Goal: Submit feedback/report problem: Submit feedback/report problem

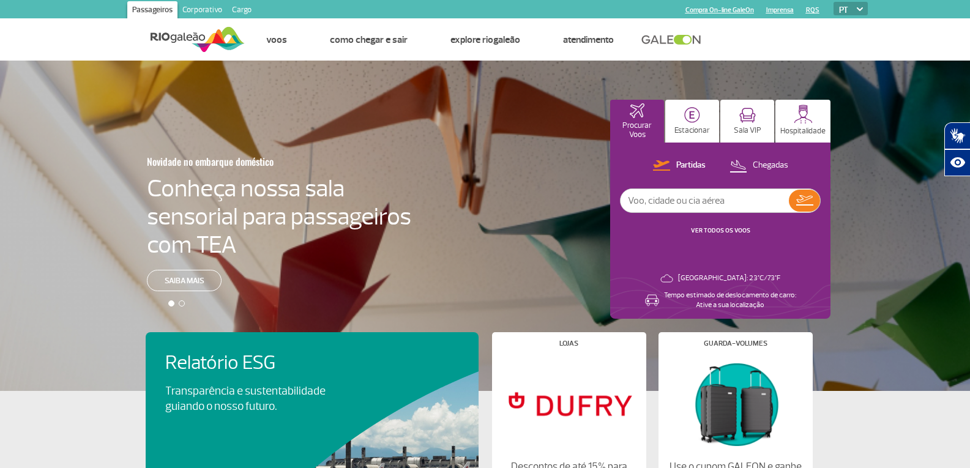
click at [208, 13] on link "Corporativo" at bounding box center [203, 11] width 50 height 20
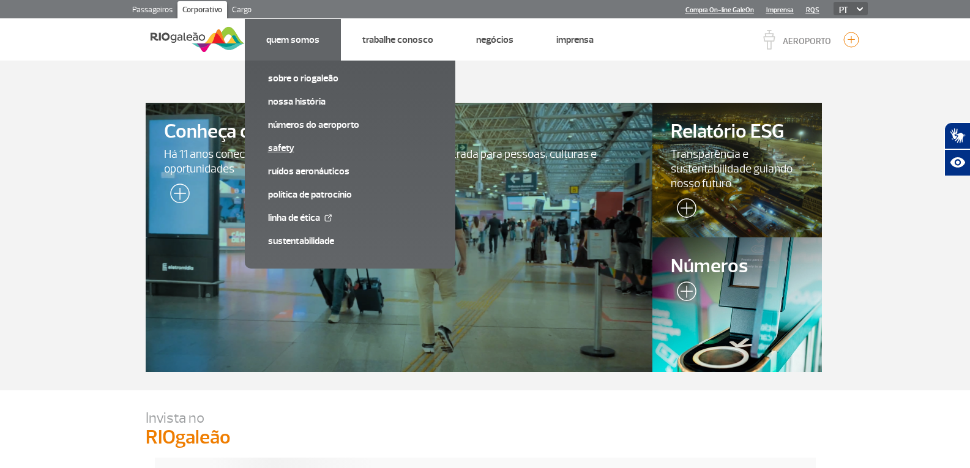
click at [288, 144] on link "SAFETY" at bounding box center [350, 147] width 164 height 13
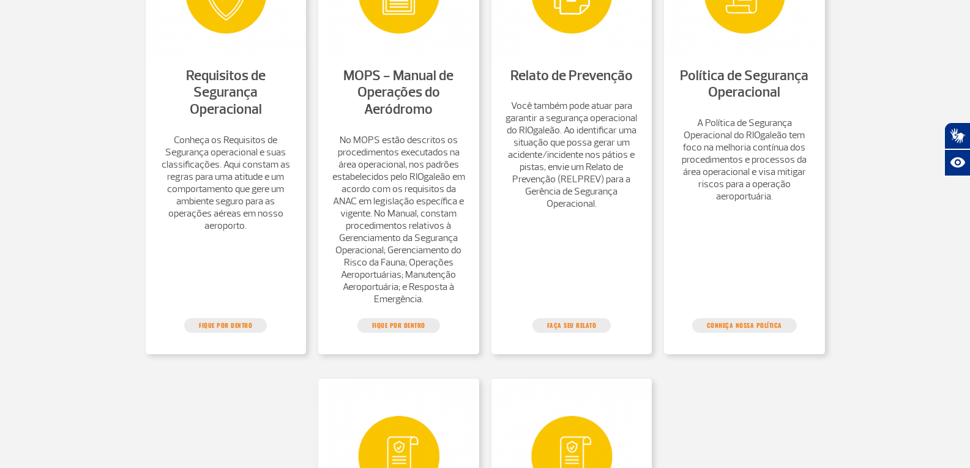
scroll to position [616, 0]
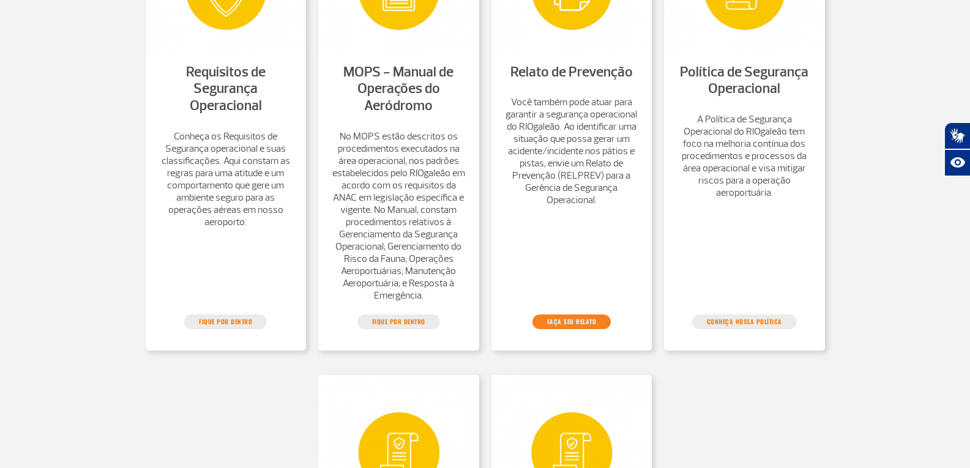
click at [588, 329] on link "Faça seu relato" at bounding box center [572, 322] width 79 height 15
